Goal: Information Seeking & Learning: Understand process/instructions

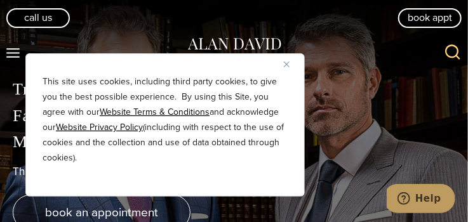
click at [165, 115] on u "Website Terms & Conditions" at bounding box center [155, 111] width 110 height 13
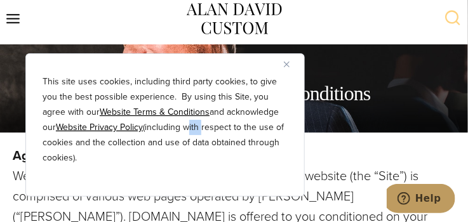
scroll to position [20, 0]
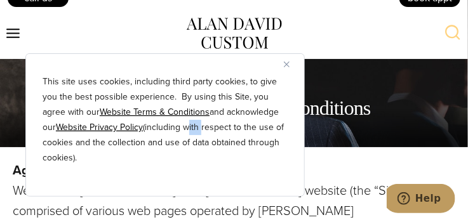
click at [284, 70] on button "Close" at bounding box center [291, 63] width 15 height 15
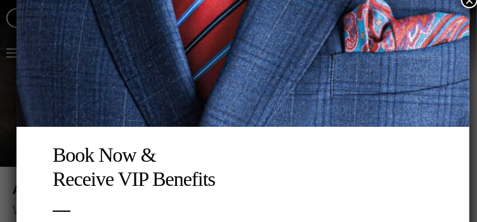
scroll to position [0, 0]
